Goal: Use online tool/utility: Utilize a website feature to perform a specific function

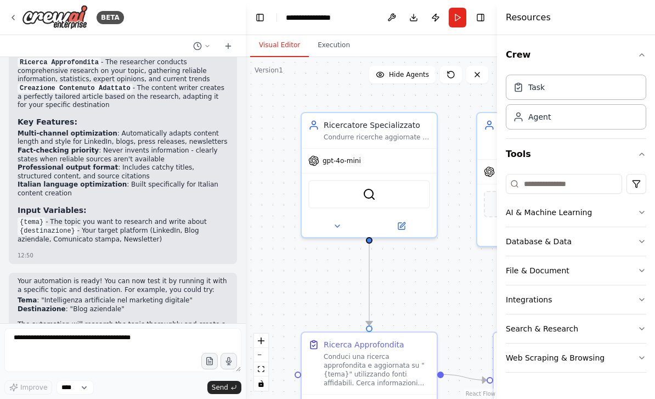
scroll to position [951, 0]
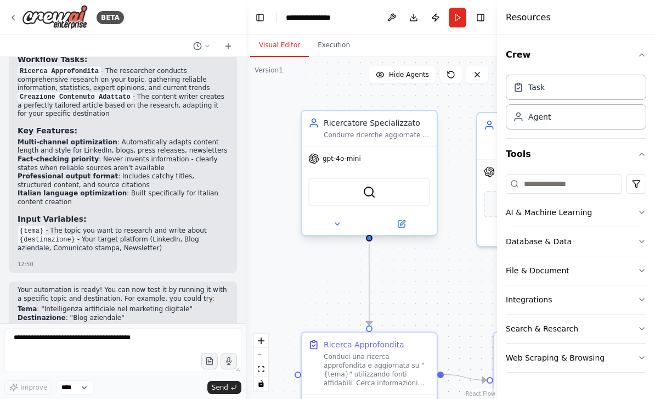
click at [388, 181] on div "SerperDevTool" at bounding box center [369, 192] width 122 height 29
click at [353, 190] on div "SerperDevTool" at bounding box center [369, 192] width 122 height 29
click at [345, 162] on span "gpt-4o-mini" at bounding box center [342, 158] width 38 height 9
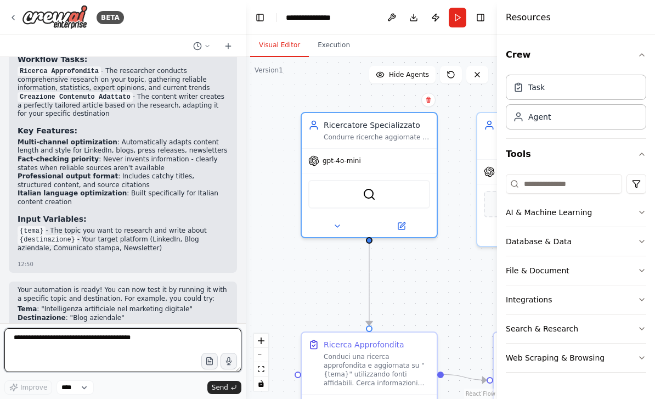
click at [95, 340] on textarea at bounding box center [122, 350] width 237 height 44
type textarea "**********"
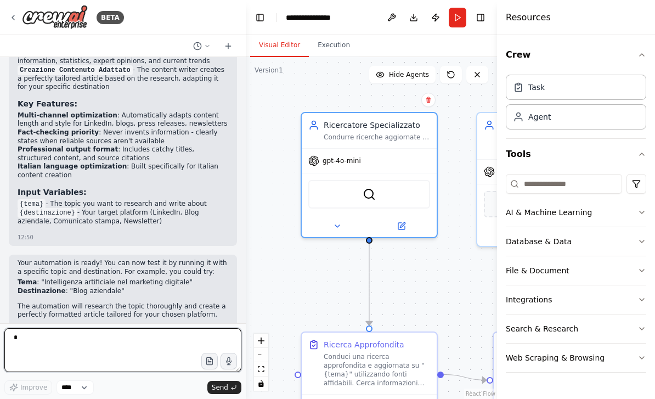
type textarea "*"
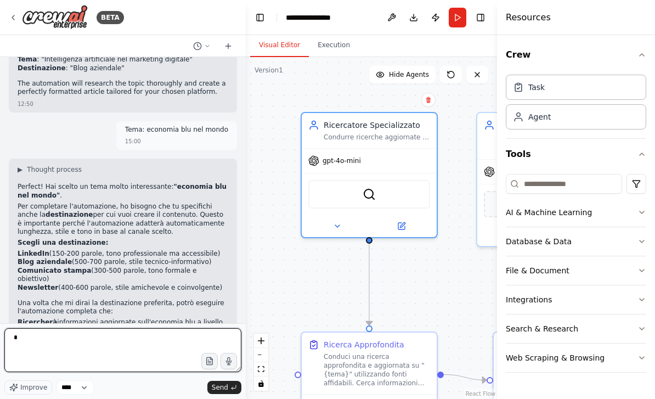
scroll to position [1209, 0]
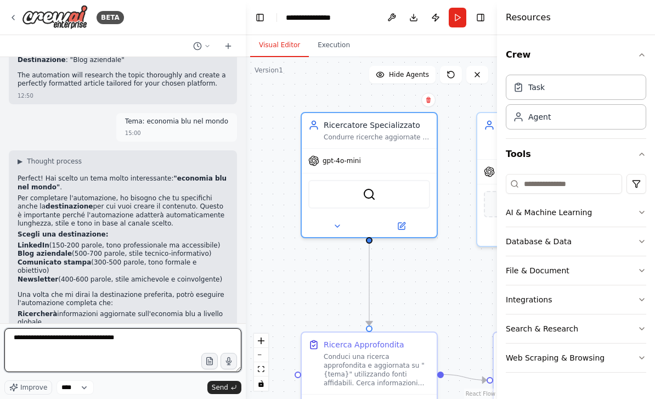
type textarea "**********"
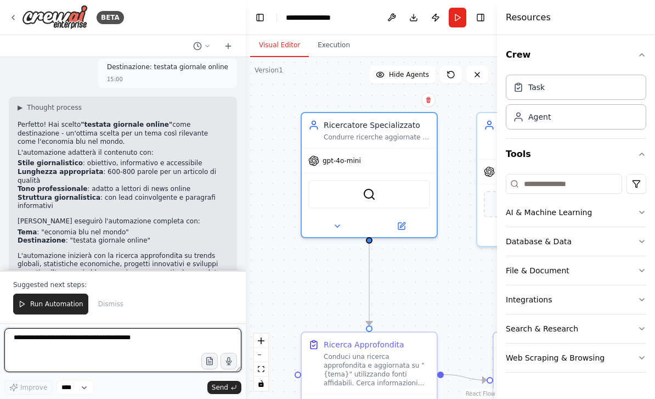
scroll to position [1562, 0]
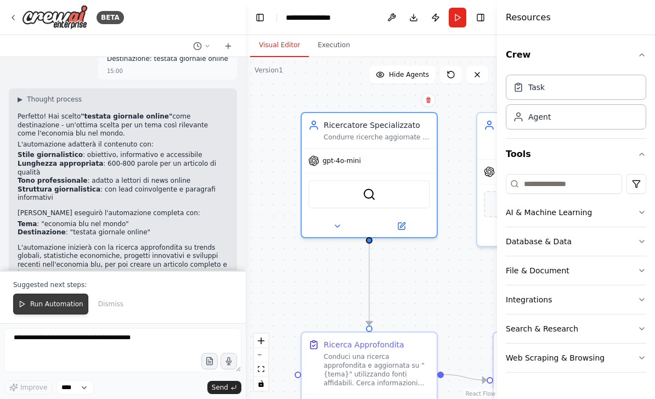
click at [42, 299] on button "Run Automation" at bounding box center [50, 304] width 75 height 21
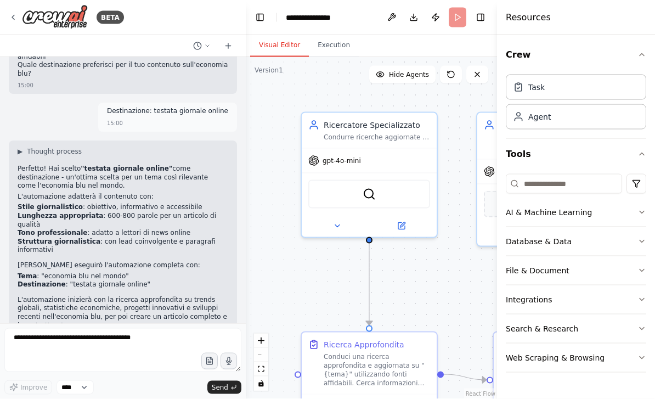
scroll to position [35, 0]
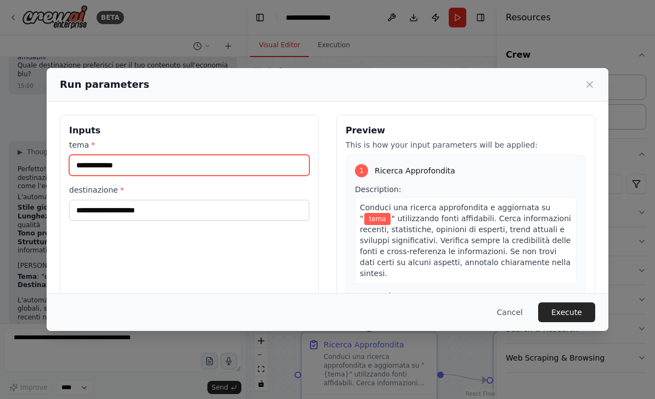
click at [91, 155] on input "tema *" at bounding box center [189, 165] width 240 height 21
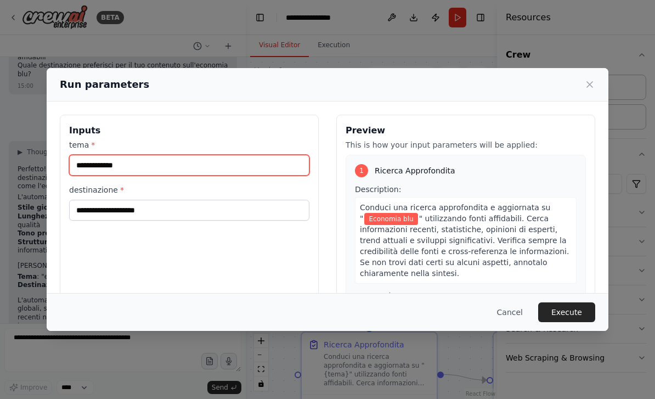
type input "**********"
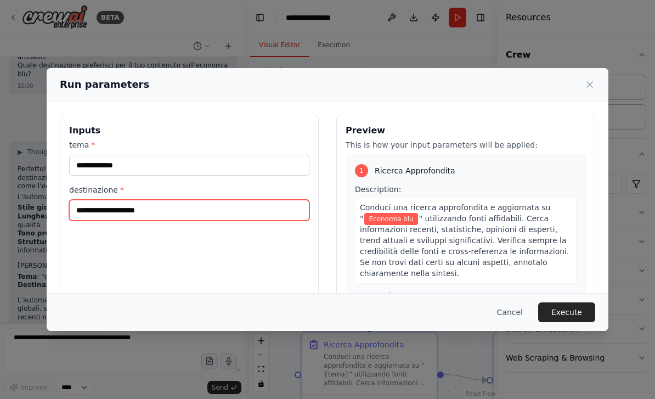
click at [92, 200] on input "destinazione *" at bounding box center [189, 210] width 240 height 21
type input "**********"
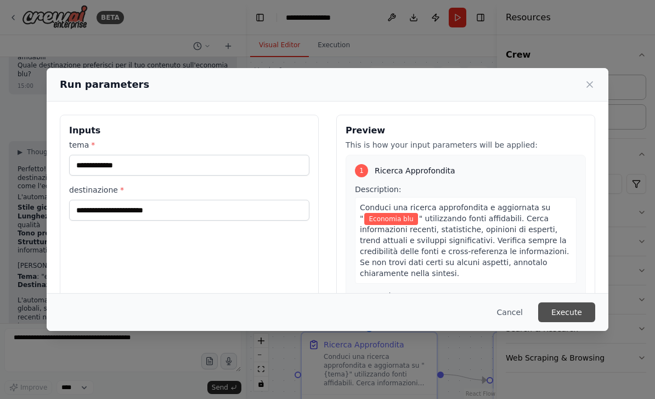
click at [582, 322] on button "Execute" at bounding box center [566, 312] width 57 height 20
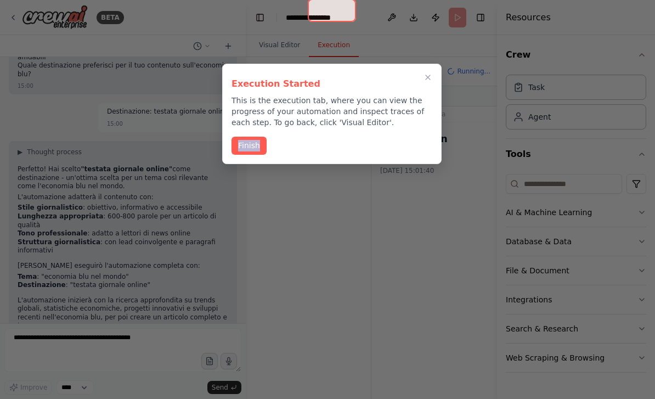
click at [341, 208] on div at bounding box center [327, 199] width 655 height 399
click at [250, 136] on button "Finish" at bounding box center [249, 145] width 35 height 18
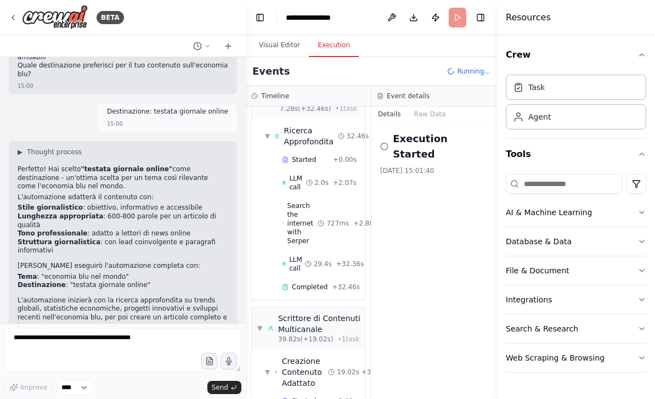
scroll to position [74, 0]
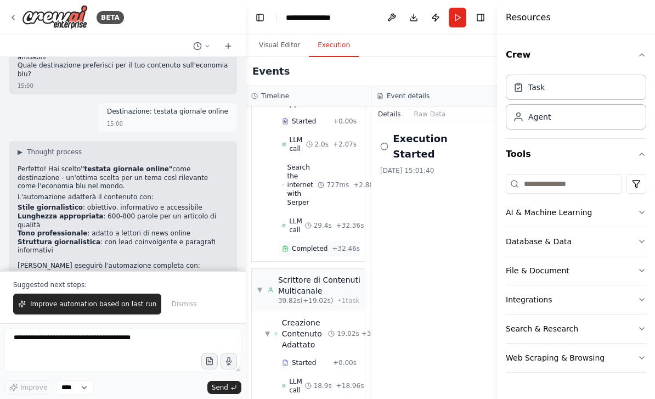
click at [318, 240] on div "Completed + 32.46s" at bounding box center [319, 248] width 82 height 16
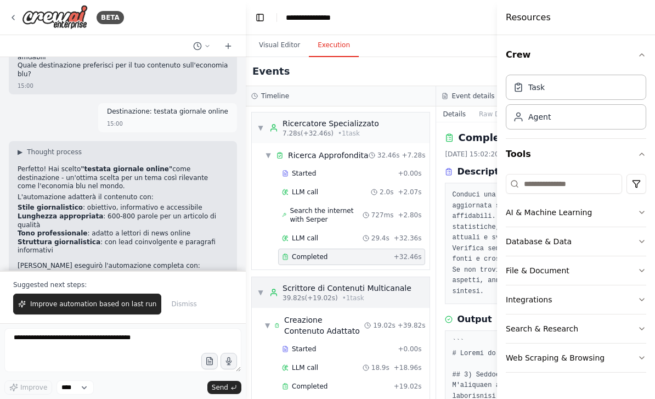
scroll to position [19, 0]
click at [375, 249] on div "Completed + 32.46s" at bounding box center [351, 257] width 147 height 16
click at [645, 53] on icon "button" at bounding box center [642, 54] width 9 height 9
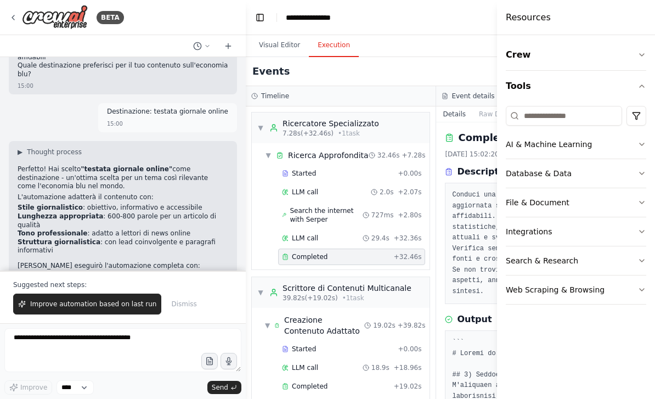
click at [628, 21] on div "Resources" at bounding box center [576, 17] width 158 height 35
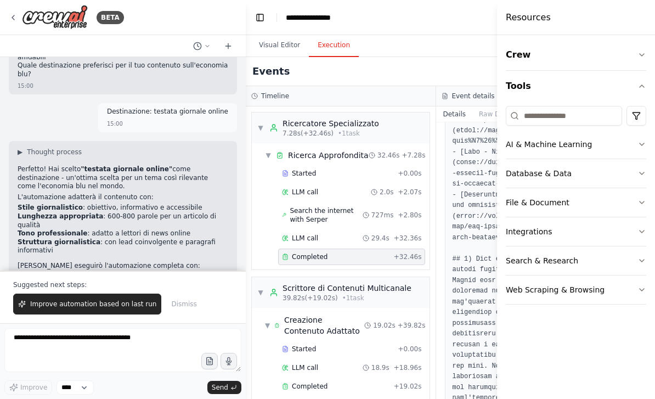
scroll to position [1250, 0]
click at [539, 16] on h4 "Resources" at bounding box center [528, 17] width 45 height 13
click at [403, 57] on div "Events" at bounding box center [436, 71] width 381 height 29
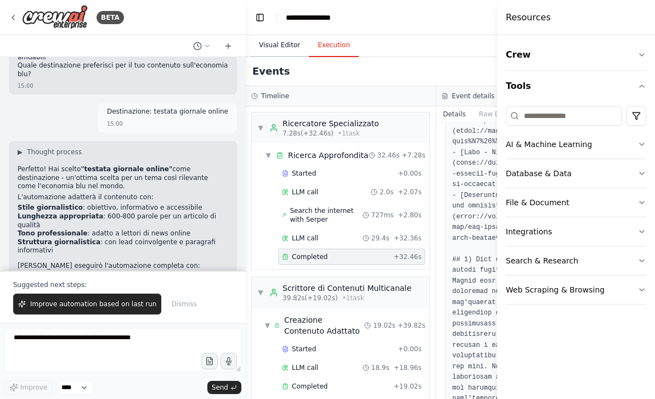
click at [284, 34] on button "Visual Editor" at bounding box center [279, 45] width 59 height 23
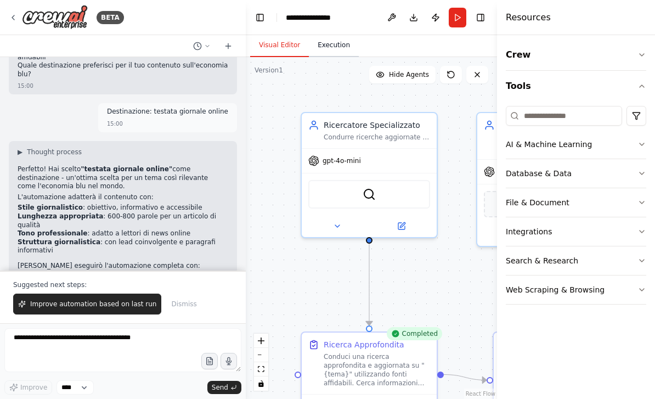
click at [330, 34] on button "Execution" at bounding box center [334, 45] width 50 height 23
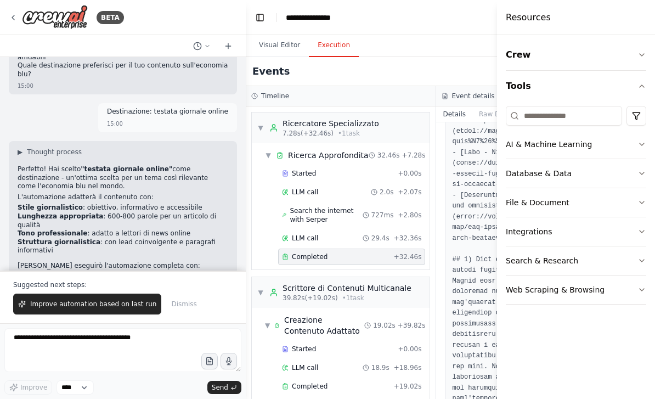
click at [441, 86] on div "Event details" at bounding box center [531, 96] width 190 height 20
click at [485, 106] on button "Raw Data" at bounding box center [494, 113] width 45 height 15
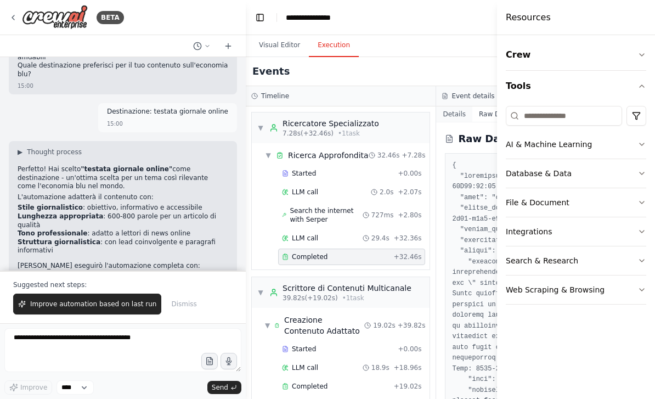
click at [454, 106] on button "Details" at bounding box center [454, 113] width 36 height 15
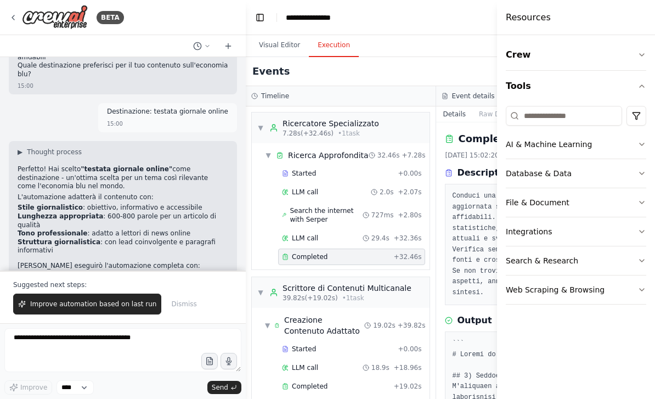
click at [471, 191] on pre "Conduci una ricerca approfondita e aggiornata su "{tema}" utilizzando fonti aff…" at bounding box center [531, 244] width 159 height 107
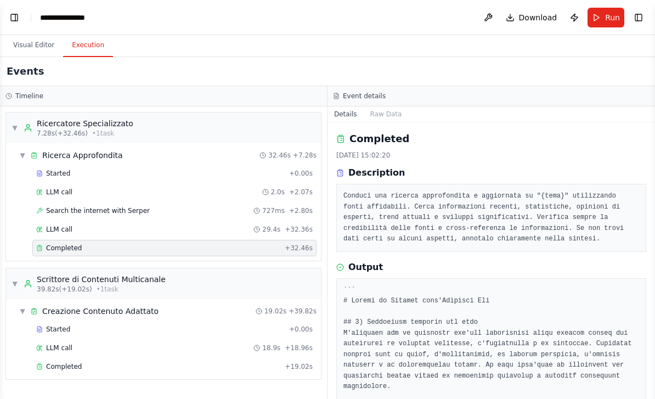
select select "****"
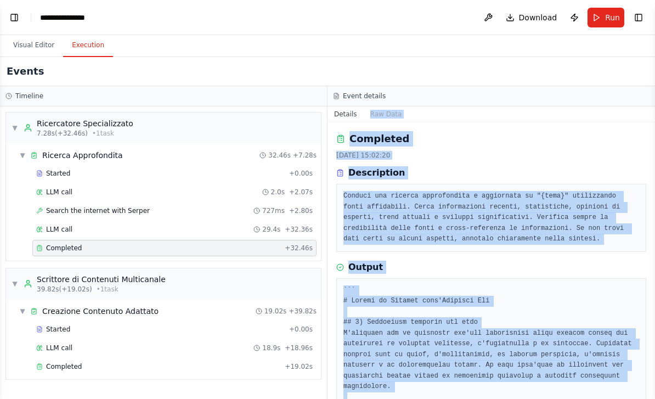
scroll to position [0, 0]
copy div "Lor Ipsu Dolorsita 58/49/0736, 57:92:39 Consectetur Adipisc eli seddoei tempori…"
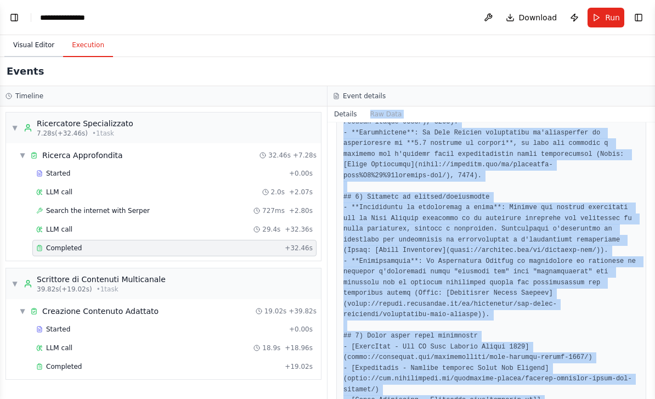
scroll to position [501, 0]
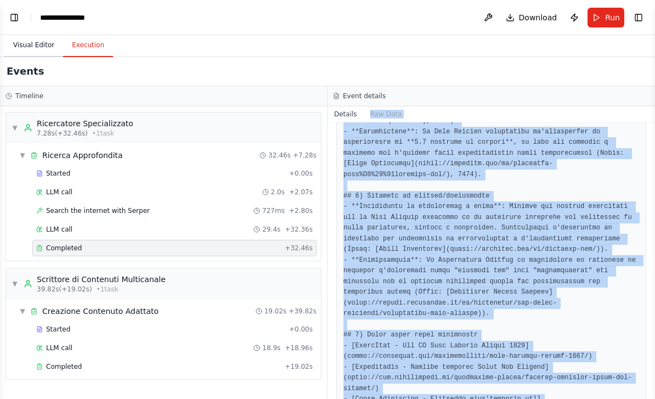
click at [24, 34] on button "Visual Editor" at bounding box center [33, 45] width 59 height 23
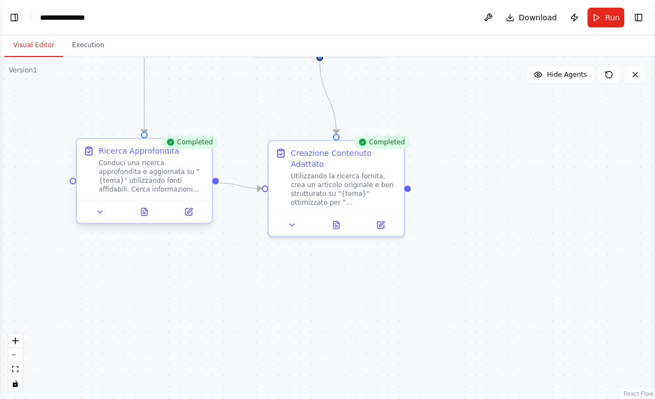
click at [72, 149] on div ".deletable-edge-delete-btn { width: 20px; height: 20px; border: 0px solid #ffff…" at bounding box center [327, 228] width 655 height 342
click at [36, 34] on button "Visual Editor" at bounding box center [33, 45] width 59 height 23
click at [577, 66] on button "Hide Agents" at bounding box center [560, 75] width 66 height 18
click at [577, 66] on button "Show Agents" at bounding box center [559, 75] width 69 height 18
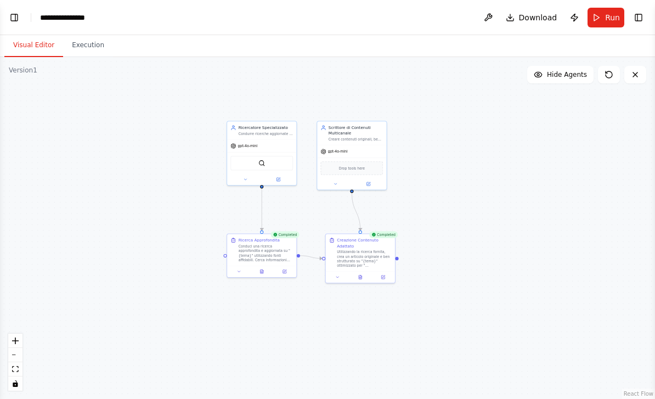
click at [41, 34] on button "Visual Editor" at bounding box center [33, 45] width 59 height 23
click at [636, 70] on icon at bounding box center [635, 74] width 9 height 9
click at [27, 66] on div "Version 1" at bounding box center [23, 70] width 29 height 9
click at [21, 57] on div ".deletable-edge-delete-btn { width: 20px; height: 20px; border: 0px solid #ffff…" at bounding box center [327, 228] width 655 height 342
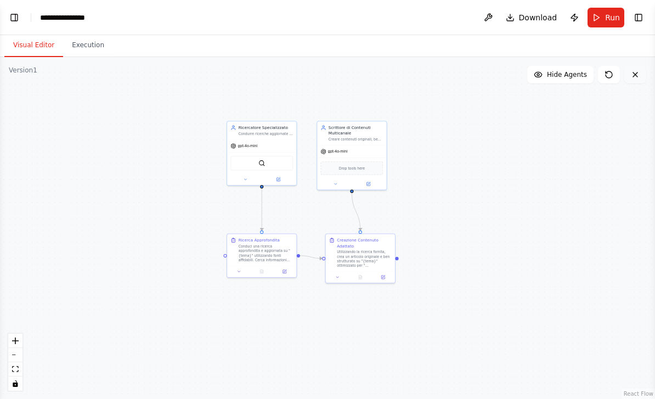
click at [635, 66] on button at bounding box center [635, 75] width 22 height 18
click at [640, 66] on button at bounding box center [635, 75] width 22 height 18
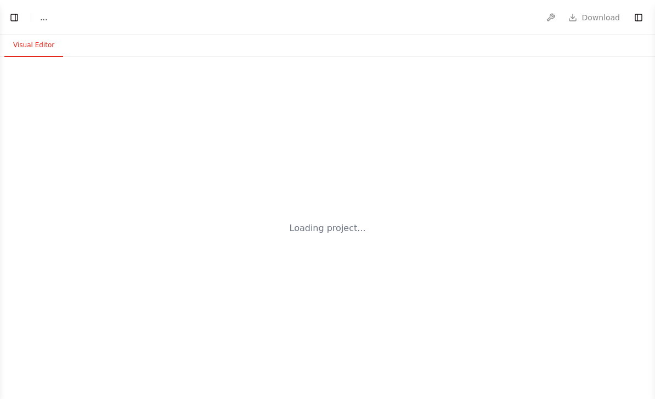
select select "****"
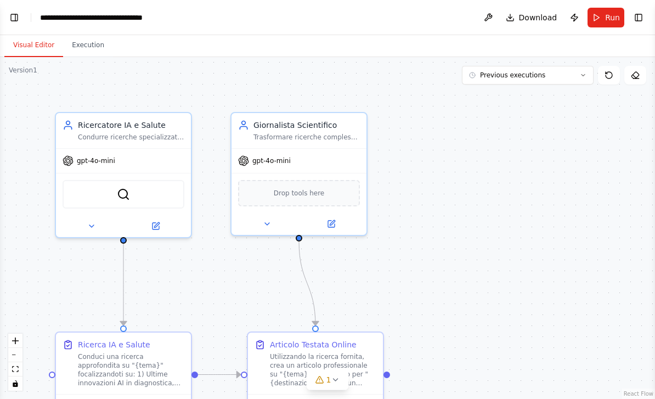
scroll to position [3993, 0]
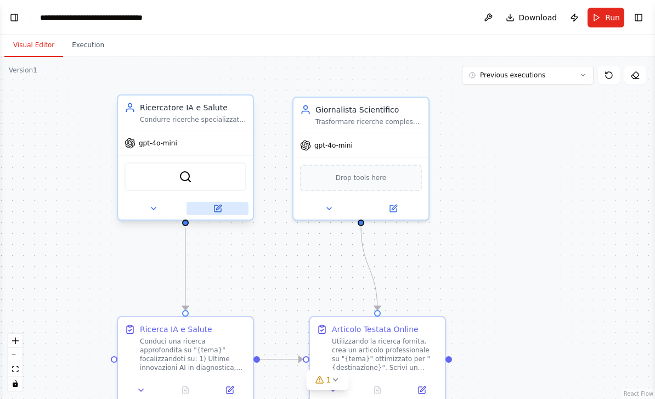
click at [214, 212] on icon at bounding box center [217, 208] width 9 height 9
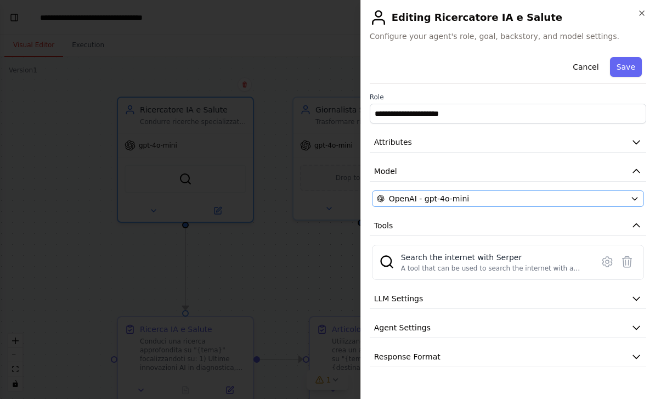
click at [615, 201] on div "OpenAI - gpt-4o-mini" at bounding box center [501, 198] width 249 height 11
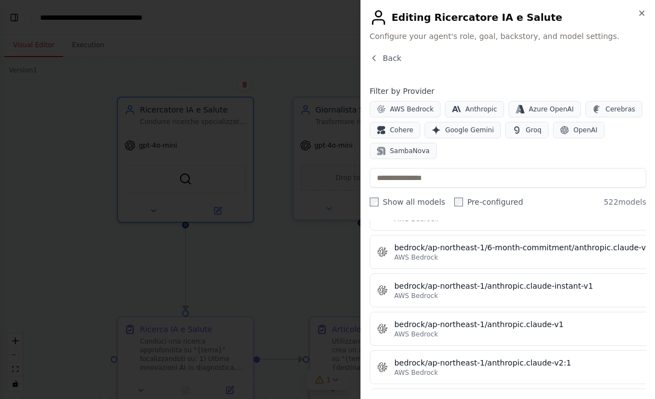
scroll to position [1708, 0]
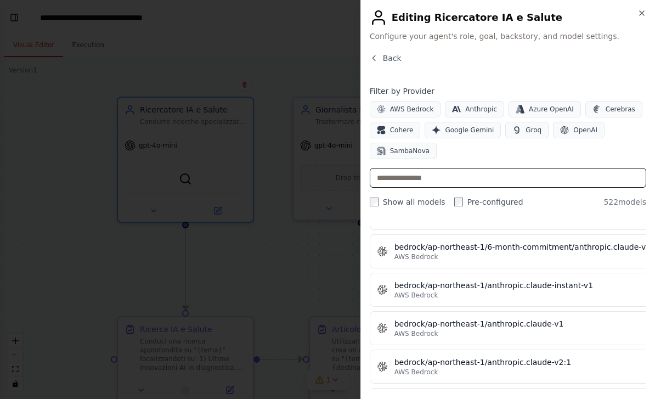
click at [589, 178] on input "text" at bounding box center [508, 178] width 277 height 20
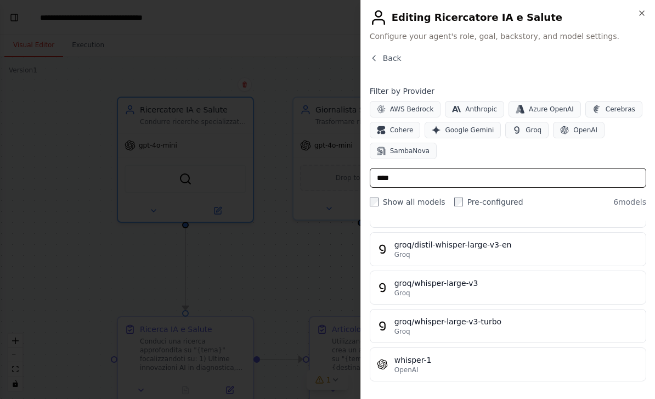
scroll to position [0, 0]
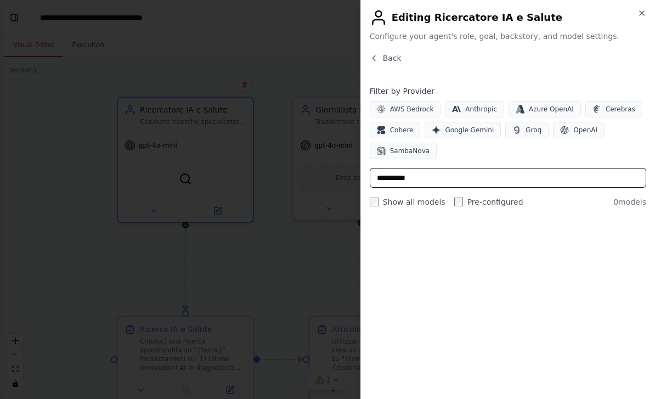
type input "**********"
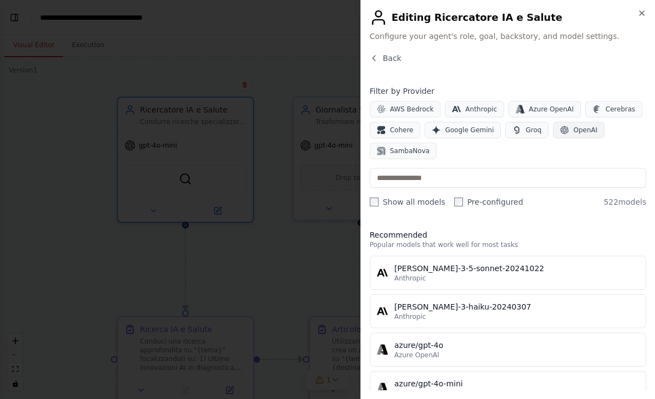
click at [561, 123] on button "OpenAI" at bounding box center [579, 130] width 52 height 16
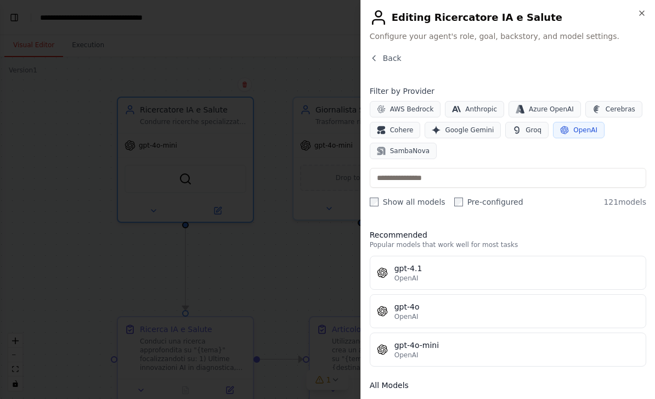
scroll to position [-1, 0]
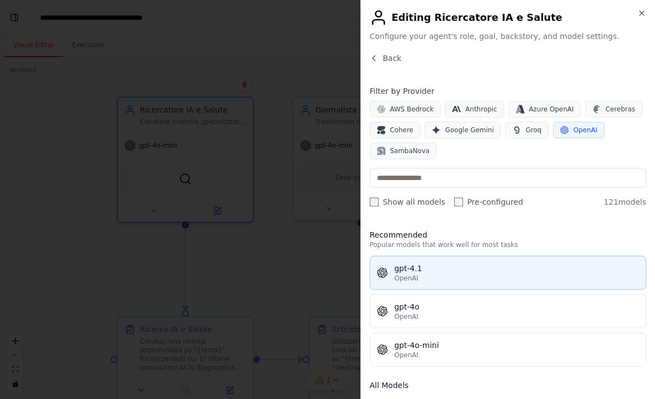
click at [401, 280] on span "OpenAI" at bounding box center [407, 278] width 24 height 9
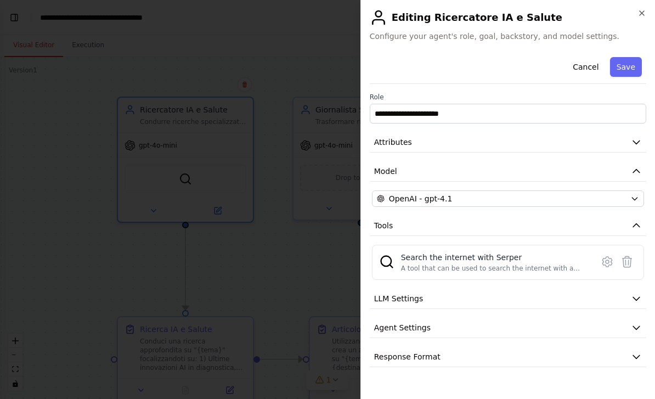
click at [334, 257] on div at bounding box center [327, 199] width 655 height 399
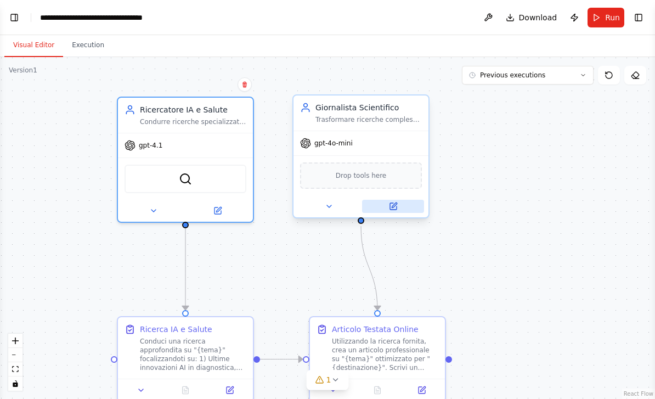
click at [390, 208] on icon at bounding box center [393, 206] width 7 height 7
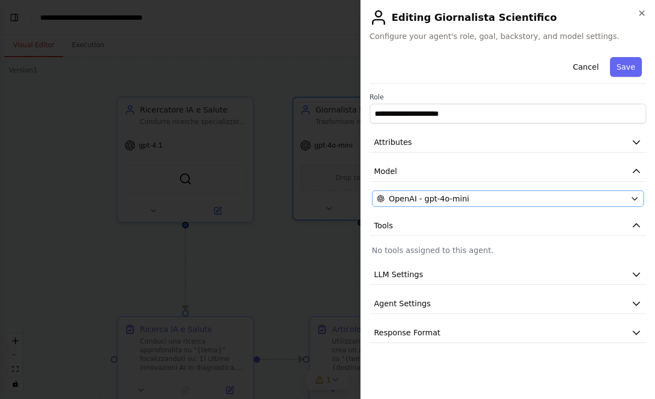
click at [394, 202] on span "OpenAI - gpt-4o-mini" at bounding box center [429, 198] width 80 height 11
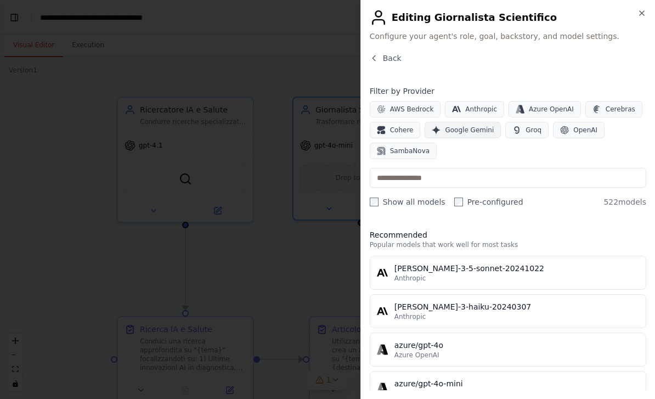
click at [453, 130] on span "Google Gemini" at bounding box center [469, 130] width 49 height 9
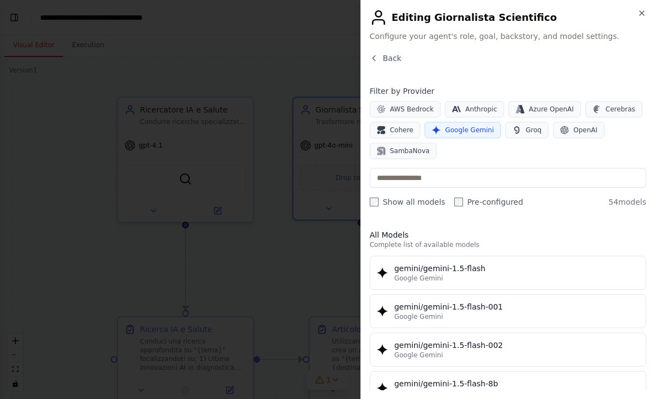
click at [18, 215] on div at bounding box center [327, 199] width 655 height 399
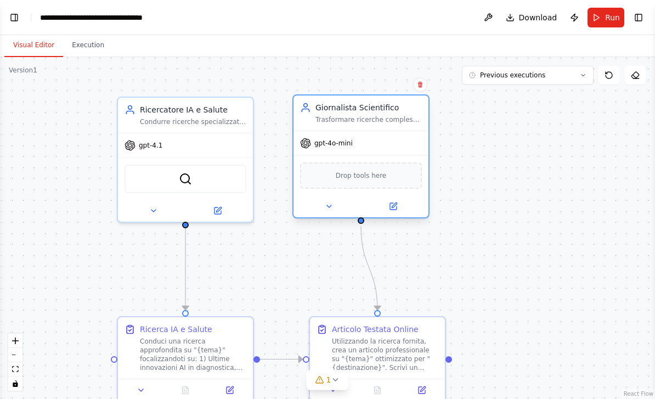
click at [331, 183] on div "Drop tools here" at bounding box center [361, 175] width 122 height 26
click at [340, 175] on span "Drop tools here" at bounding box center [361, 175] width 51 height 11
click at [395, 211] on button at bounding box center [393, 206] width 62 height 13
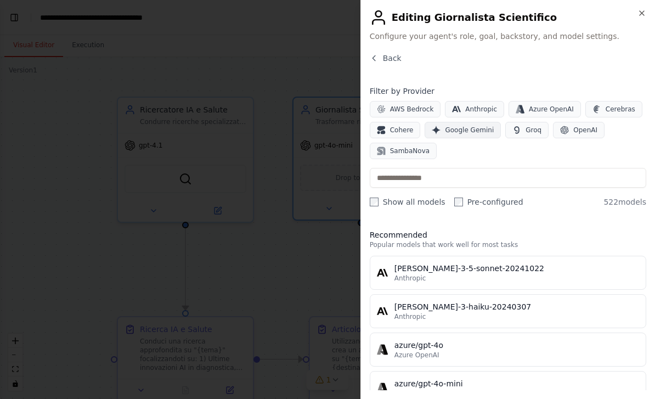
click at [458, 134] on button "Google Gemini" at bounding box center [463, 130] width 76 height 16
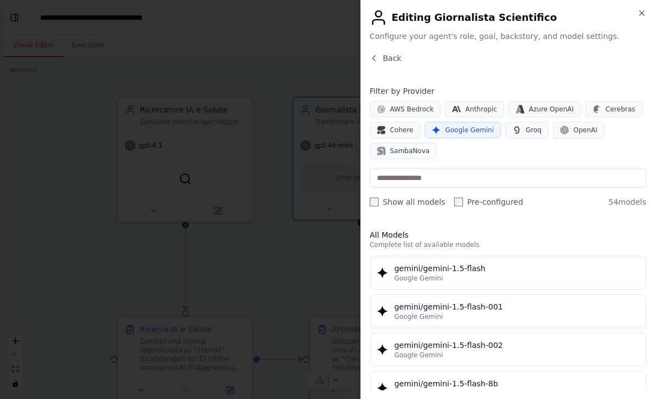
click at [469, 128] on span "Google Gemini" at bounding box center [469, 130] width 49 height 9
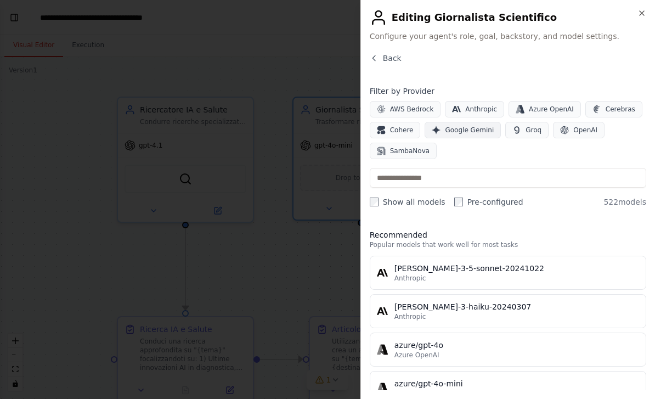
click at [454, 131] on span "Google Gemini" at bounding box center [469, 130] width 49 height 9
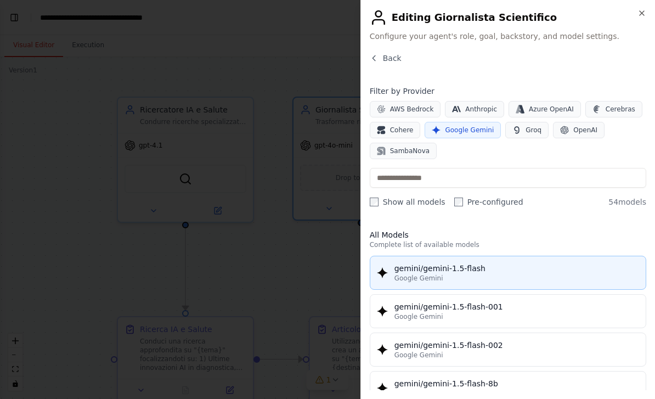
click at [416, 266] on div "gemini/gemini-1.5-flash" at bounding box center [517, 268] width 245 height 11
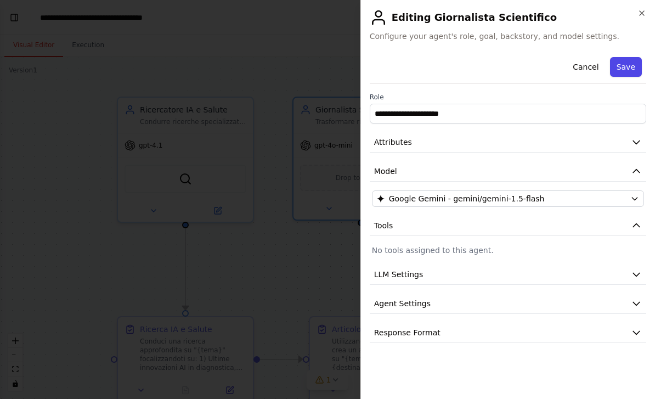
click at [623, 58] on button "Save" at bounding box center [626, 67] width 32 height 20
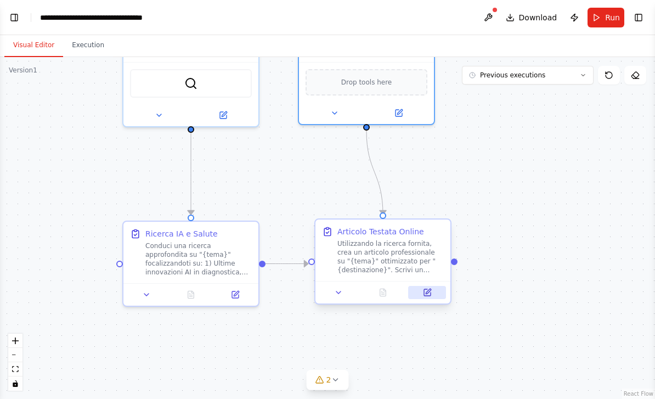
click at [438, 298] on button at bounding box center [427, 292] width 38 height 13
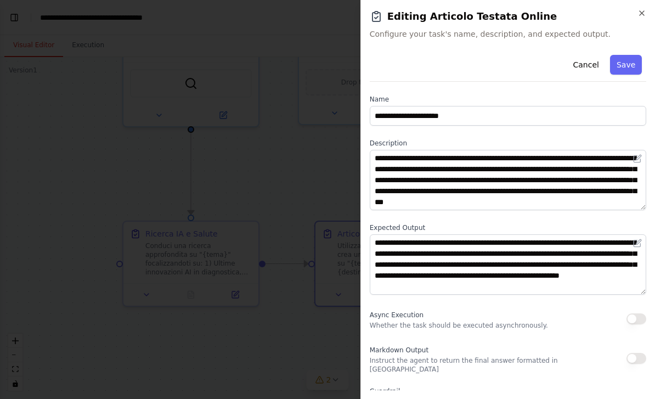
click at [140, 356] on div at bounding box center [327, 199] width 655 height 399
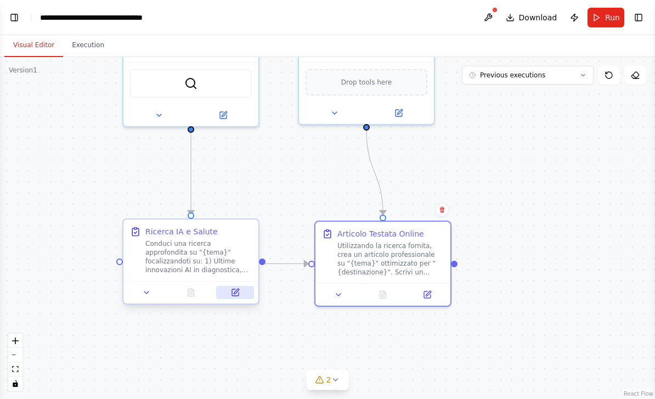
click at [233, 299] on button at bounding box center [235, 292] width 38 height 13
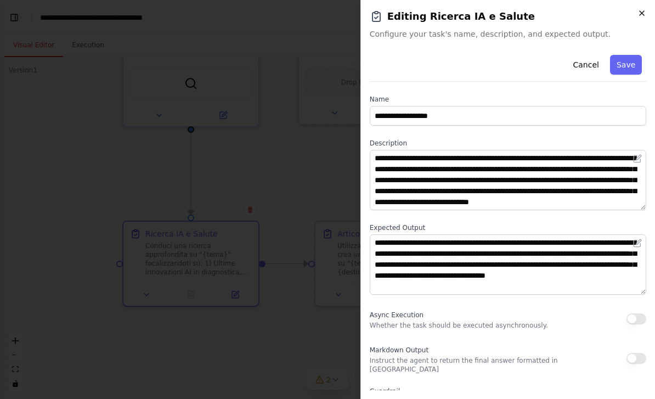
click at [639, 15] on icon "button" at bounding box center [642, 13] width 9 height 9
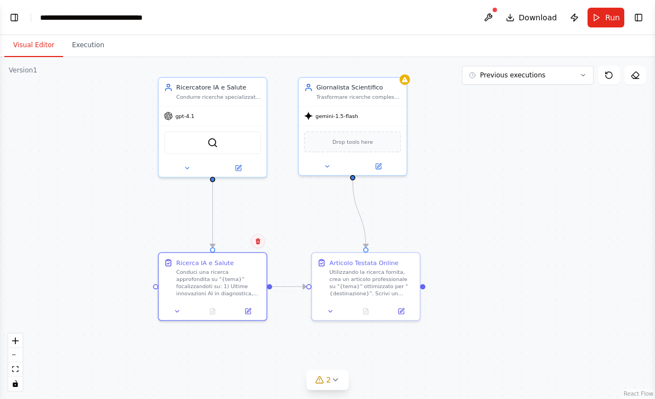
click at [260, 248] on button at bounding box center [258, 241] width 14 height 14
click at [228, 239] on button "Confirm" at bounding box center [226, 241] width 39 height 13
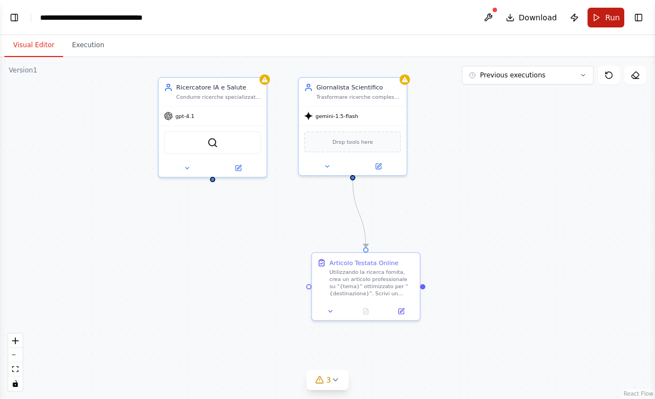
click at [608, 19] on span "Run" at bounding box center [612, 17] width 15 height 11
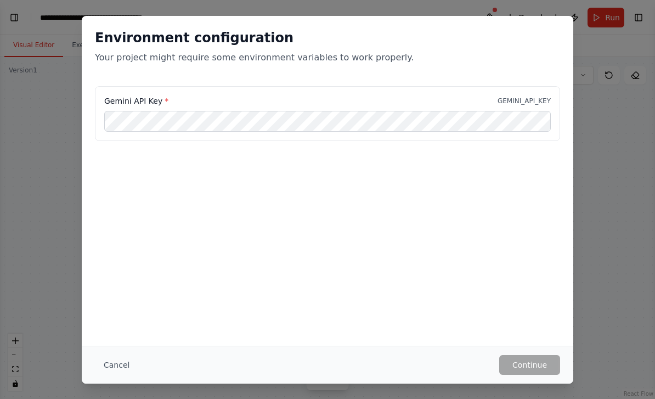
scroll to position [35, 0]
select select "****"
